Goal: Check status

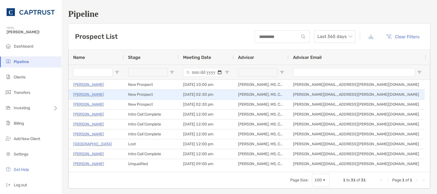
click at [86, 95] on p "[PERSON_NAME]" at bounding box center [88, 94] width 31 height 7
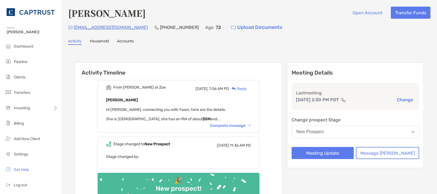
click at [243, 124] on div "Complete message" at bounding box center [230, 125] width 41 height 5
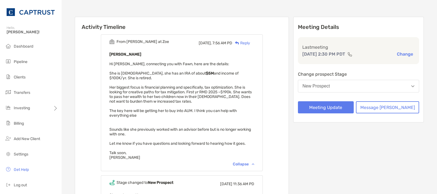
scroll to position [189, 0]
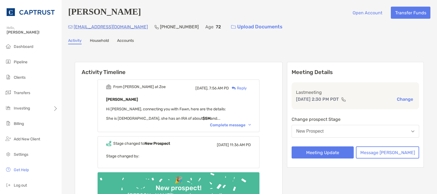
drag, startPoint x: 0, startPoint y: 0, endPoint x: 413, endPoint y: 179, distance: 450.0
